Goal: Task Accomplishment & Management: Use online tool/utility

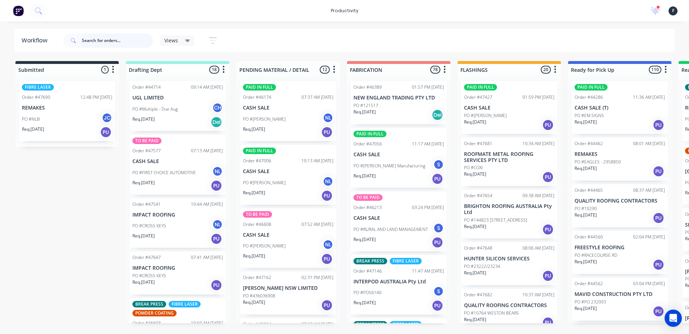
click at [106, 40] on input "text" at bounding box center [117, 40] width 71 height 14
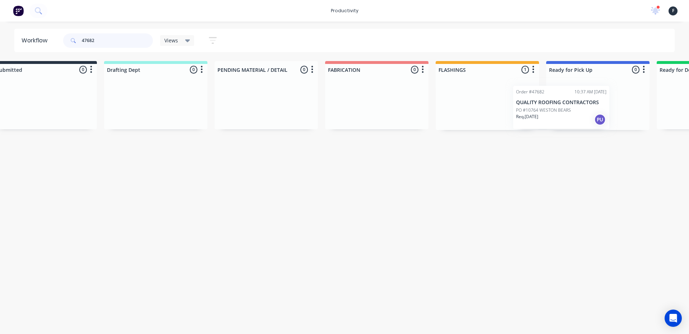
scroll to position [0, 29]
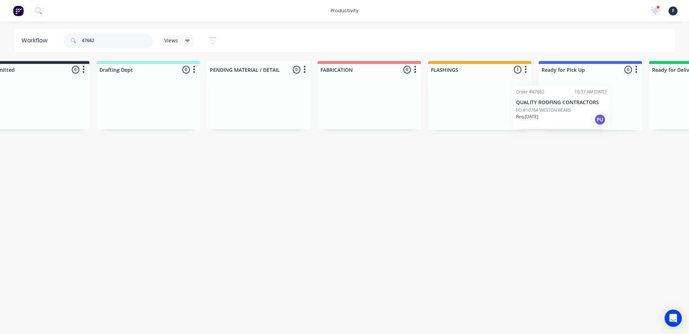
drag, startPoint x: 487, startPoint y: 103, endPoint x: 546, endPoint y: 108, distance: 59.1
click at [546, 108] on div "Submitted 0 Sort By Created date Required date Order number Customer name Most …" at bounding box center [563, 95] width 1196 height 69
type input "47682"
click at [574, 108] on div at bounding box center [589, 102] width 103 height 55
click at [568, 116] on div "Req. 10/09/25 PU" at bounding box center [590, 115] width 90 height 12
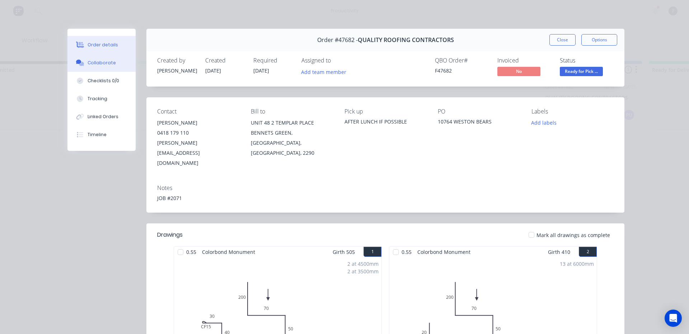
click at [82, 67] on button "Collaborate" at bounding box center [101, 63] width 68 height 18
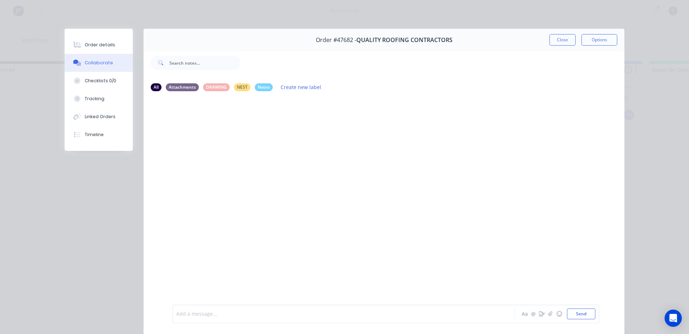
click at [210, 317] on div at bounding box center [333, 314] width 314 height 8
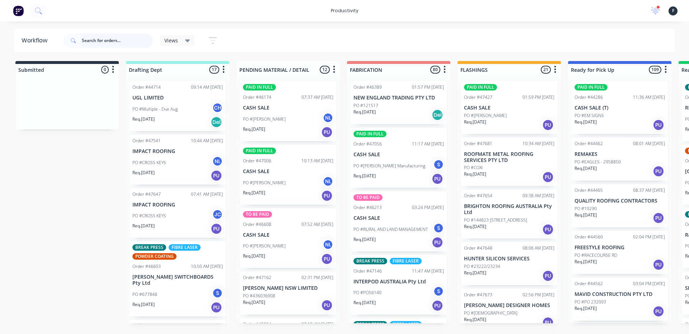
click at [103, 40] on input "text" at bounding box center [117, 40] width 71 height 14
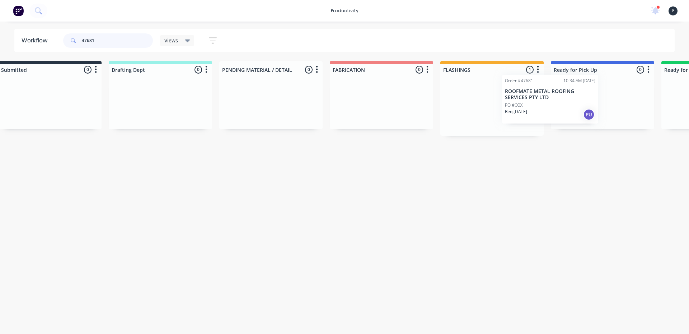
scroll to position [0, 26]
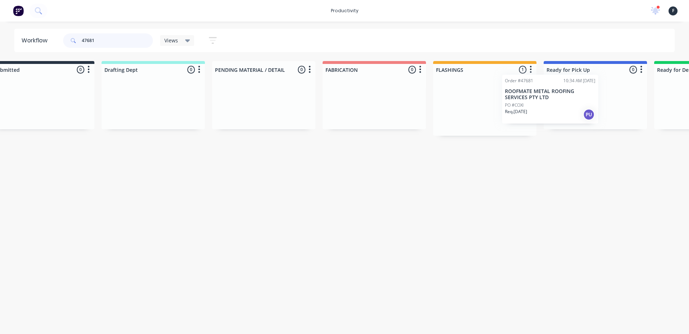
drag, startPoint x: 486, startPoint y: 111, endPoint x: 536, endPoint y: 104, distance: 50.3
click at [536, 104] on div "Submitted 0 Sort By Created date Required date Order number Customer name Most …" at bounding box center [568, 98] width 1196 height 75
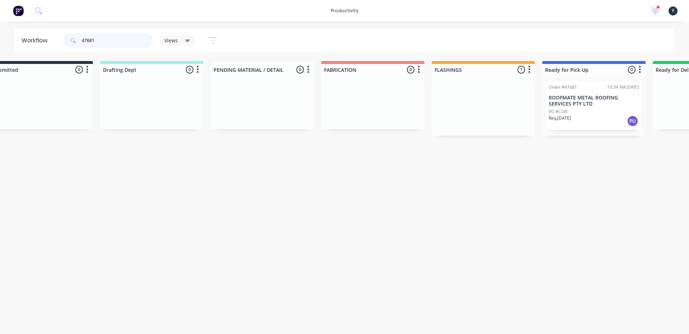
type input "47681"
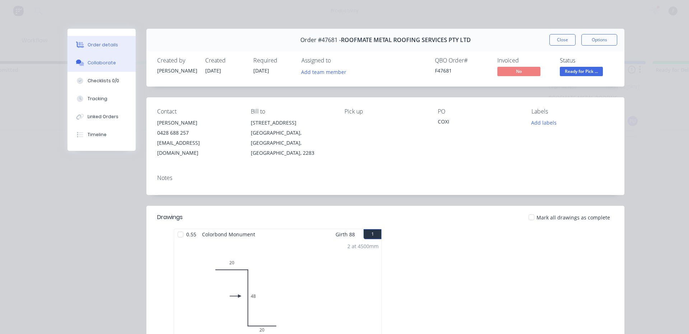
click at [93, 57] on button "Collaborate" at bounding box center [101, 63] width 68 height 18
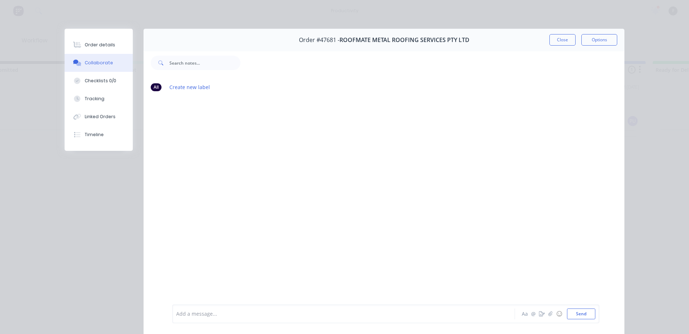
click at [208, 313] on div at bounding box center [333, 314] width 314 height 8
